Goal: Task Accomplishment & Management: Use online tool/utility

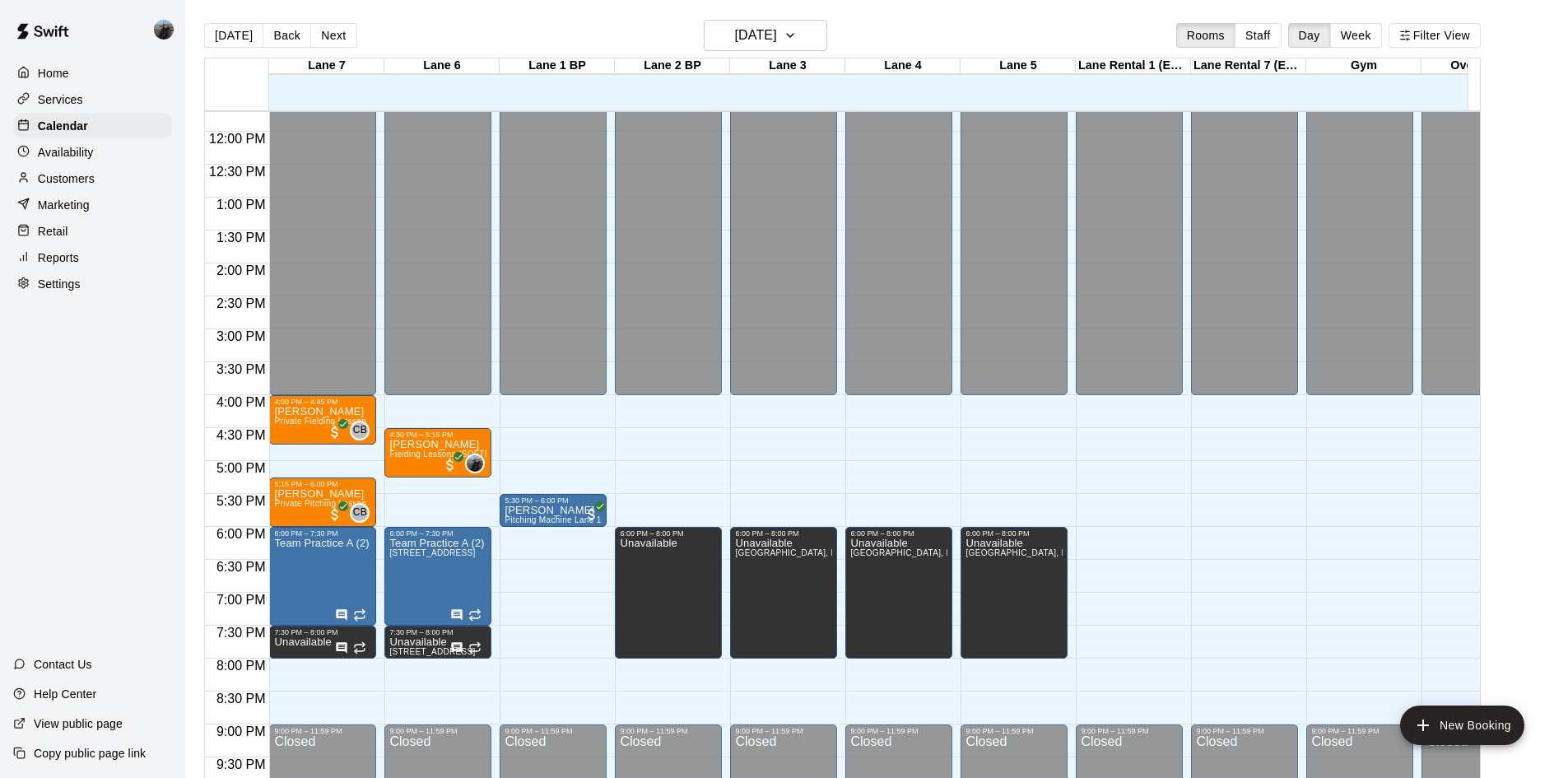
scroll to position [868, 0]
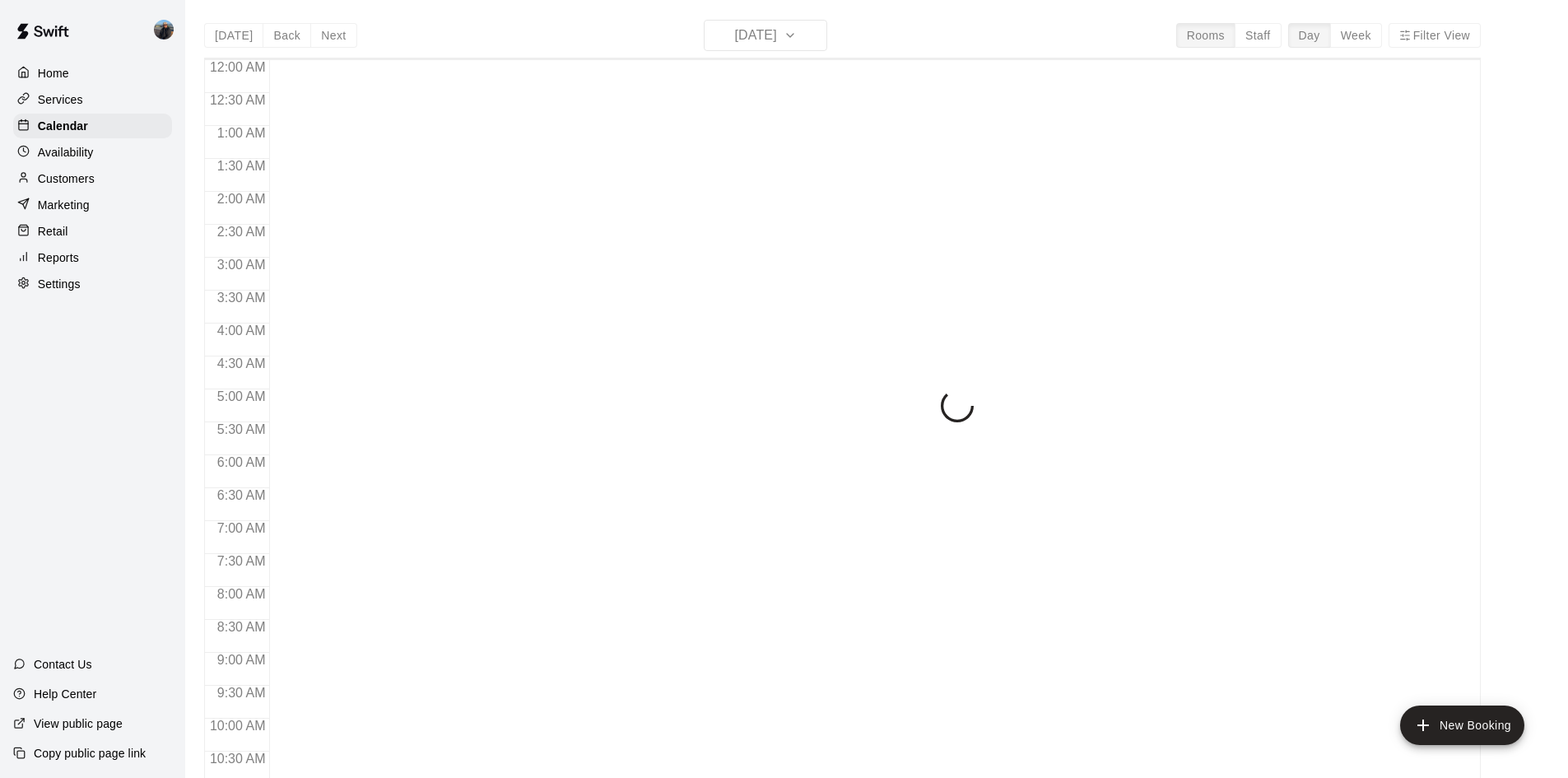
scroll to position [657, 0]
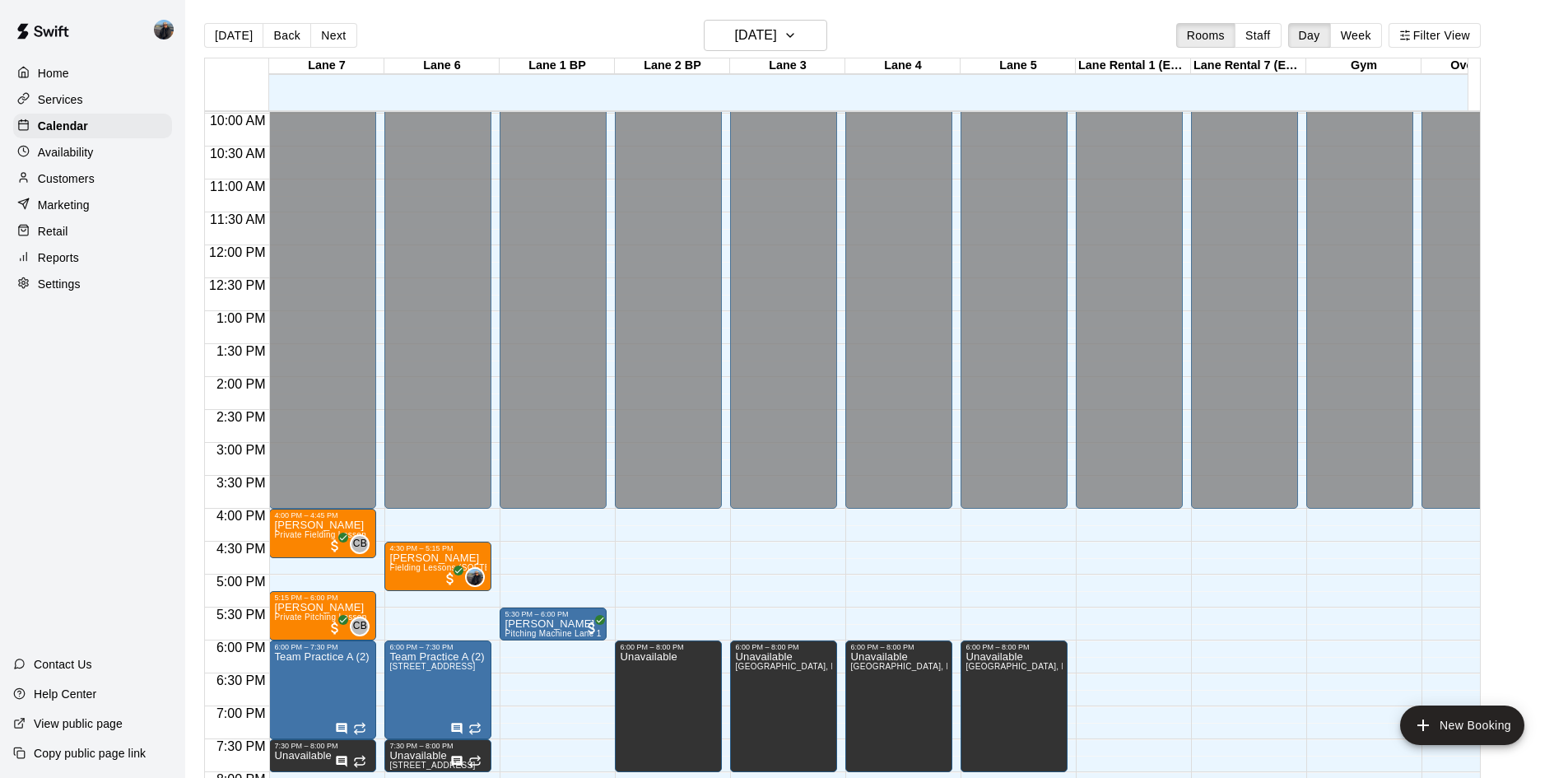
click at [57, 262] on p "Reports" at bounding box center [58, 257] width 41 height 17
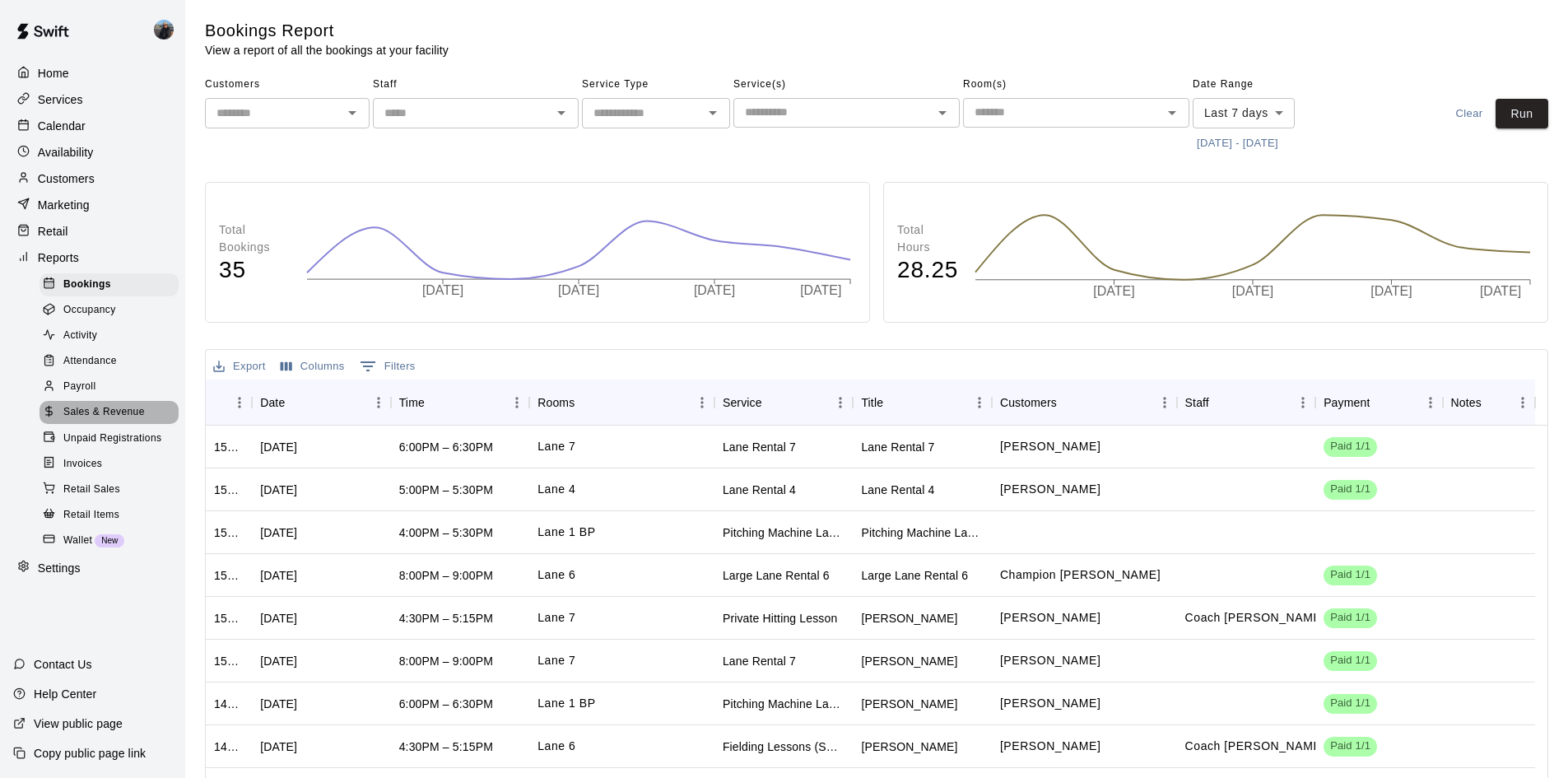
click at [97, 421] on span "Sales & Revenue" at bounding box center [104, 412] width 82 height 17
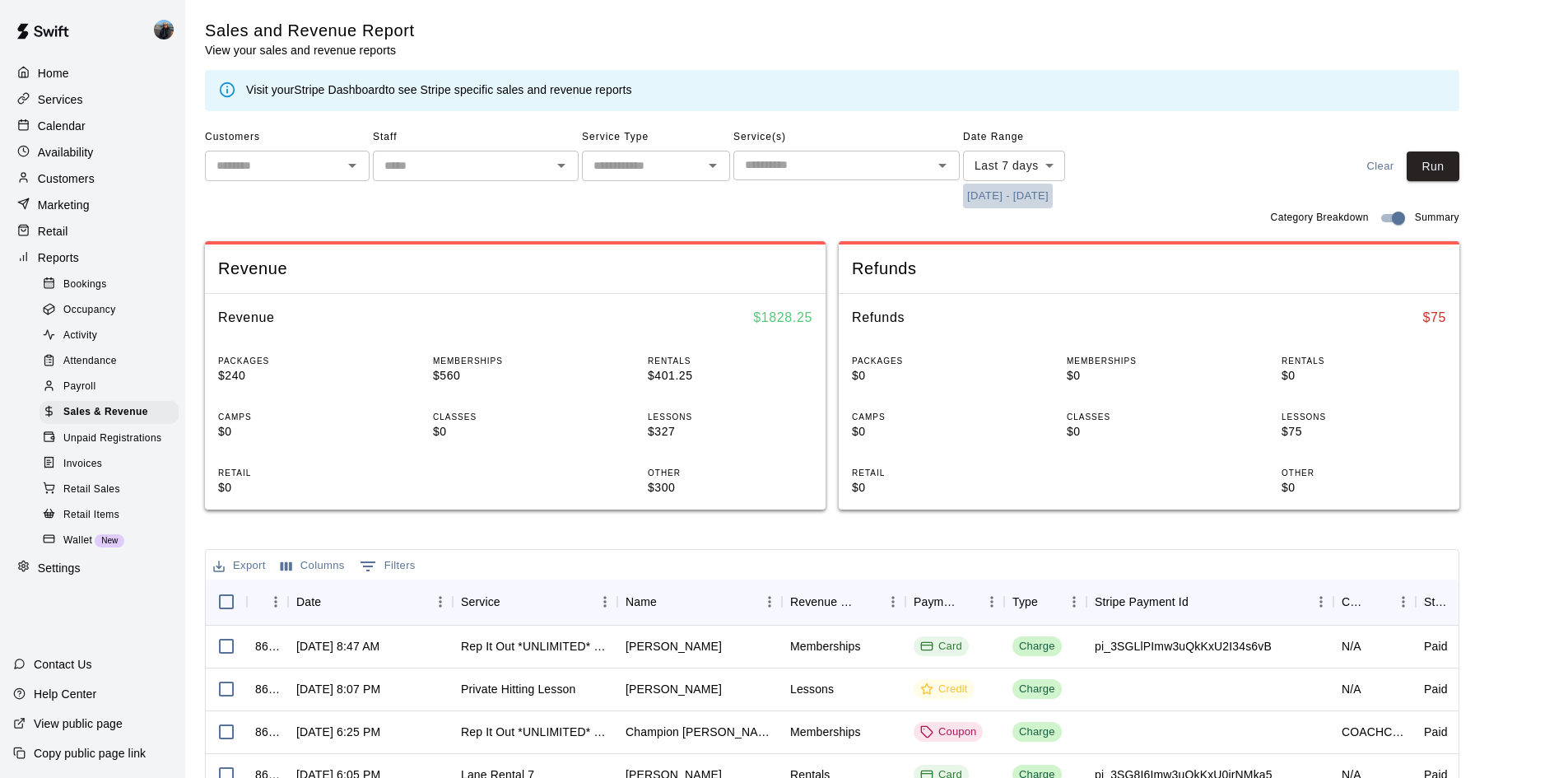
click at [984, 198] on button "10/2/2025 - 10/9/2025" at bounding box center [1007, 196] width 90 height 25
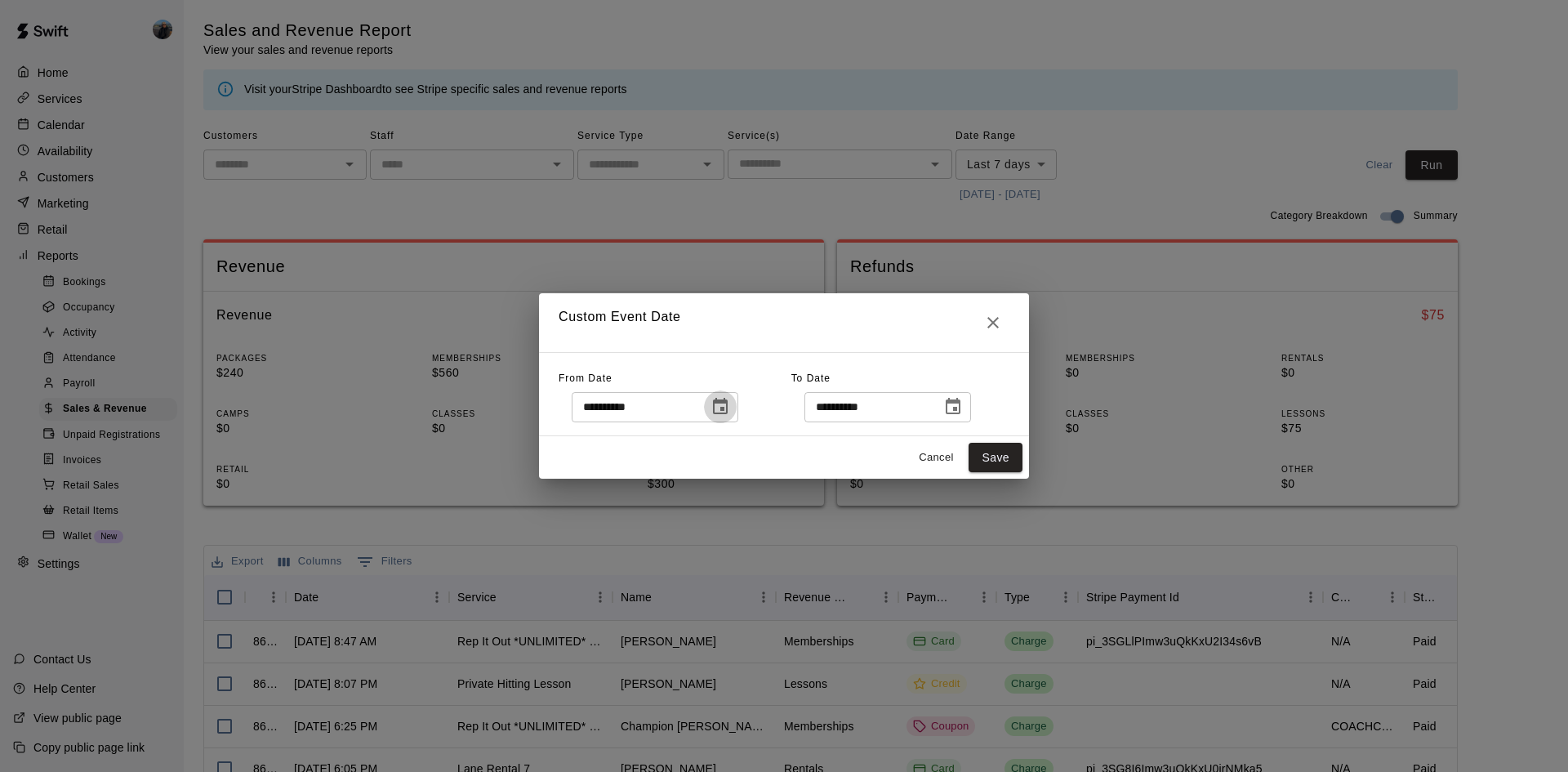
click at [728, 401] on icon "Choose date, selected date is Oct 2, 2025" at bounding box center [720, 405] width 15 height 16
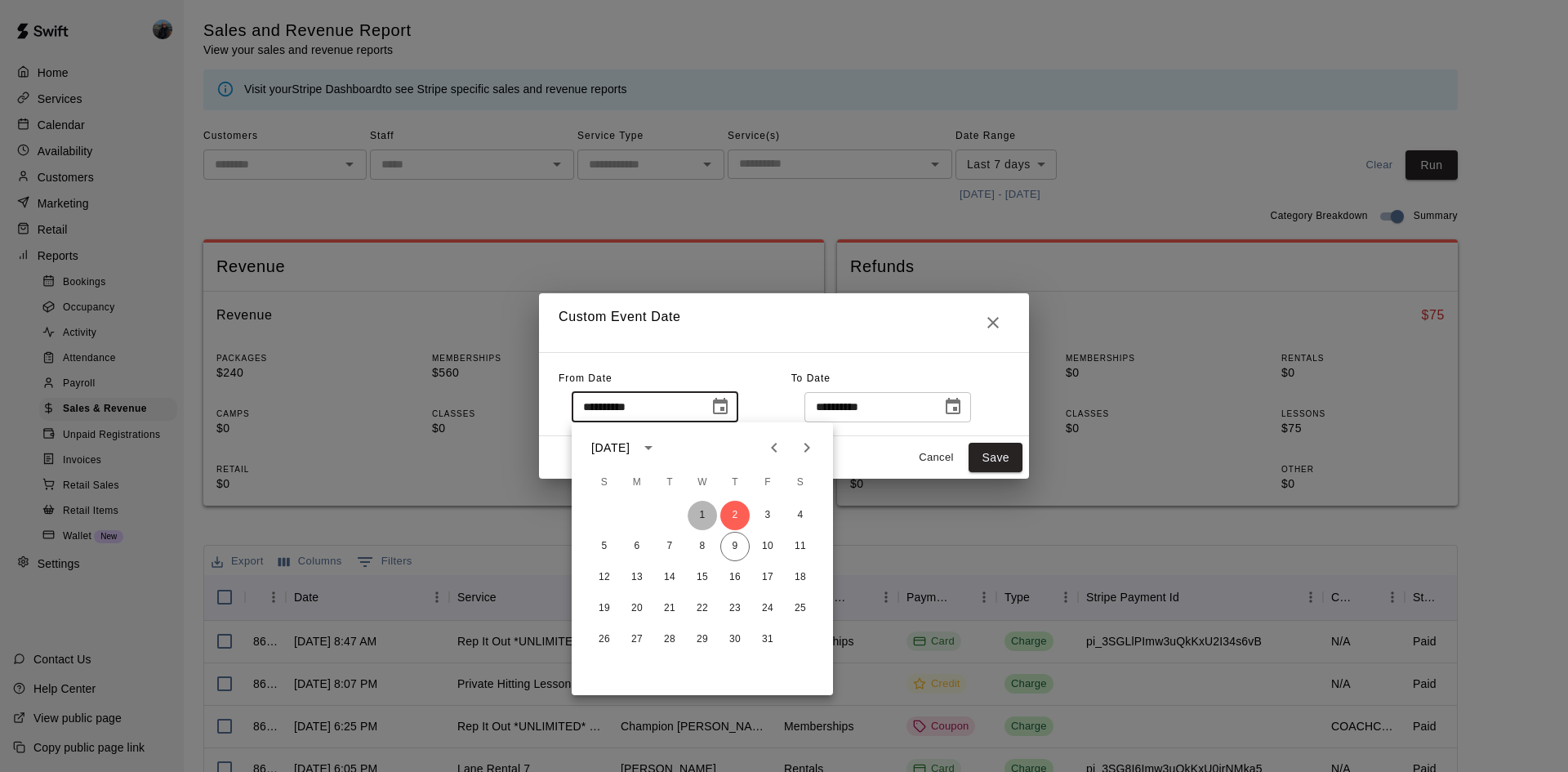
click at [700, 510] on button "1" at bounding box center [703, 516] width 29 height 29
type input "**********"
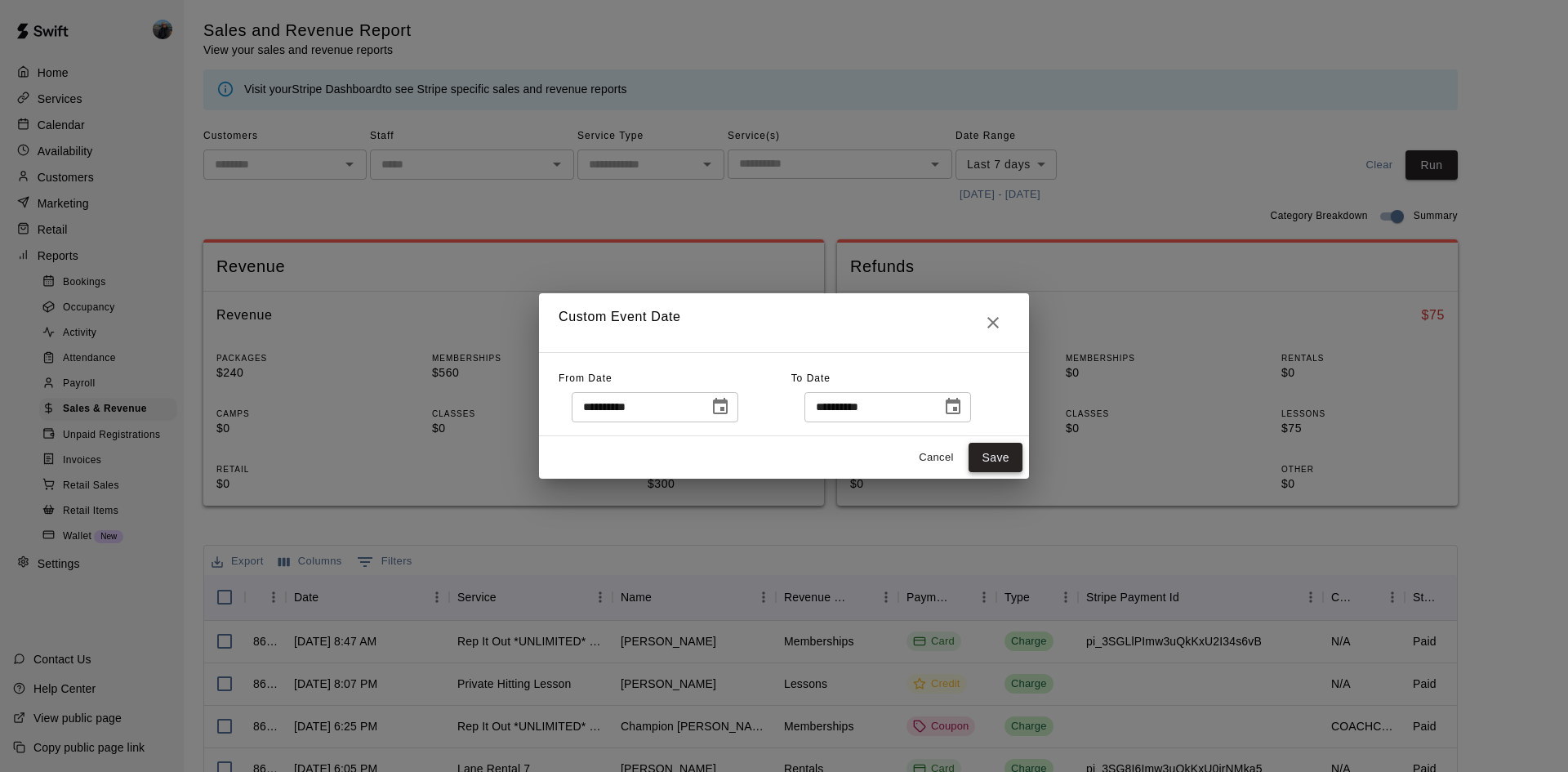
click at [982, 466] on button "Save" at bounding box center [995, 457] width 54 height 30
type input "******"
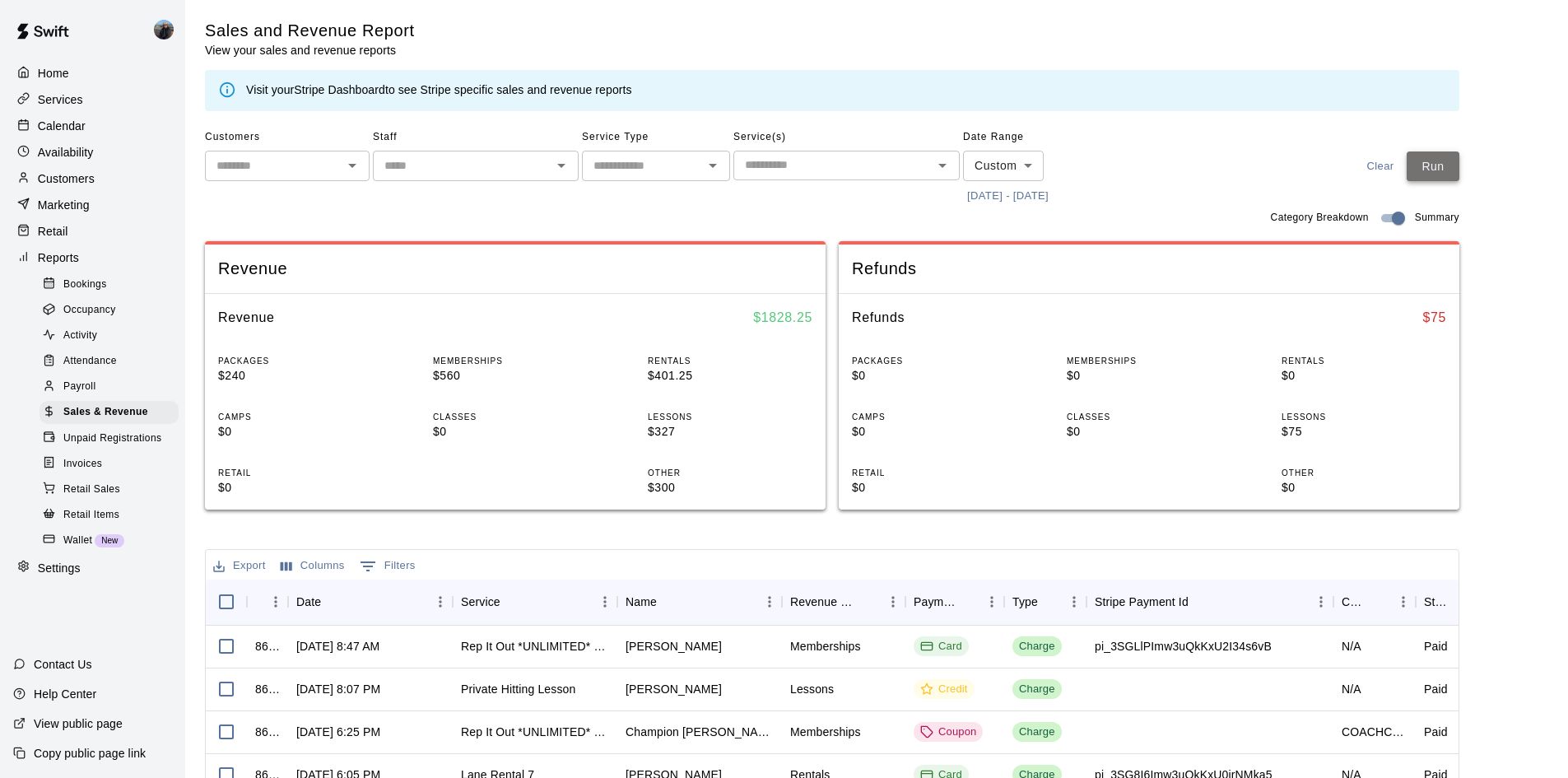
click at [1452, 179] on button "Run" at bounding box center [1433, 166] width 53 height 30
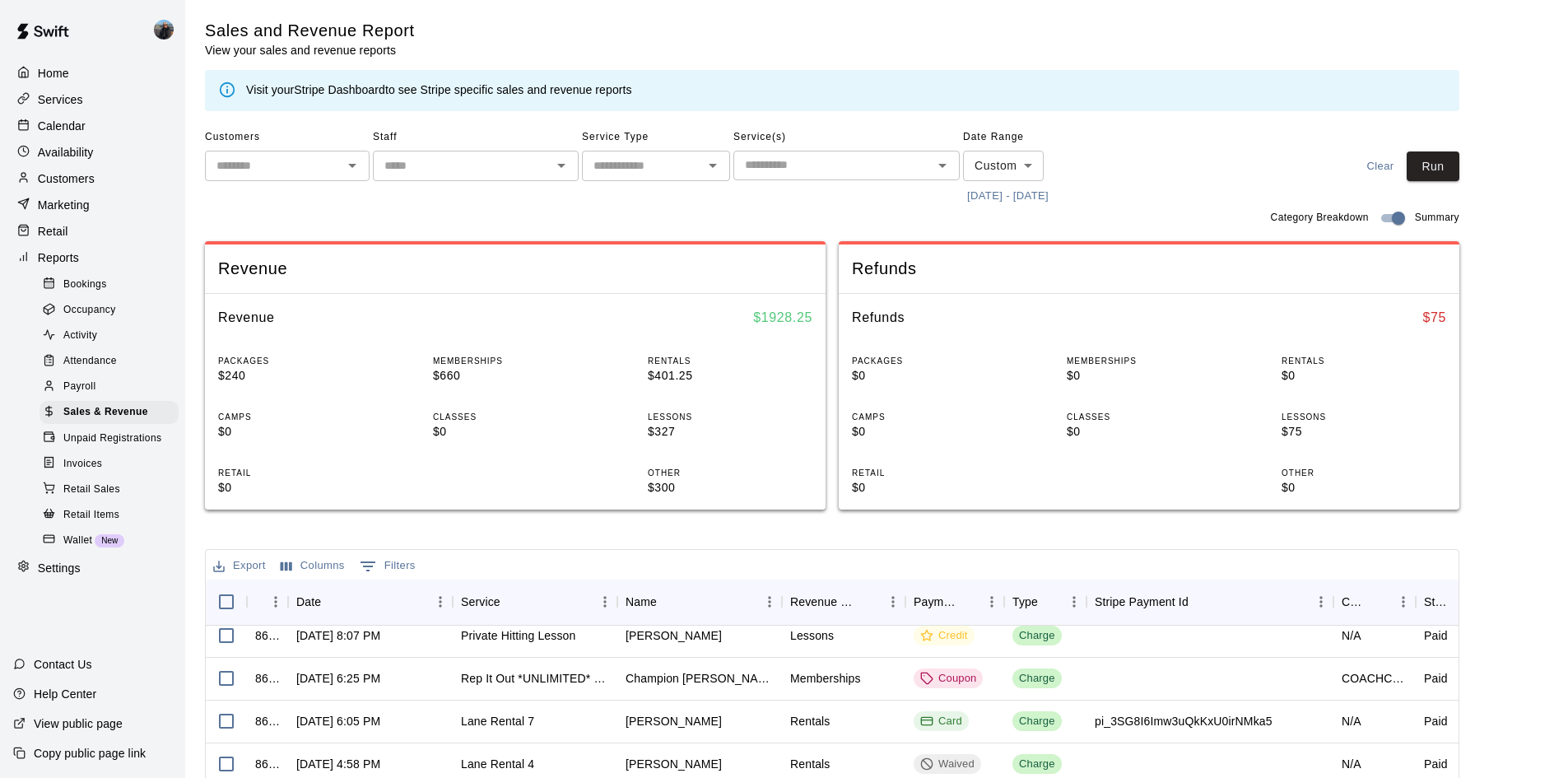
scroll to position [83, 0]
